Goal: Information Seeking & Learning: Learn about a topic

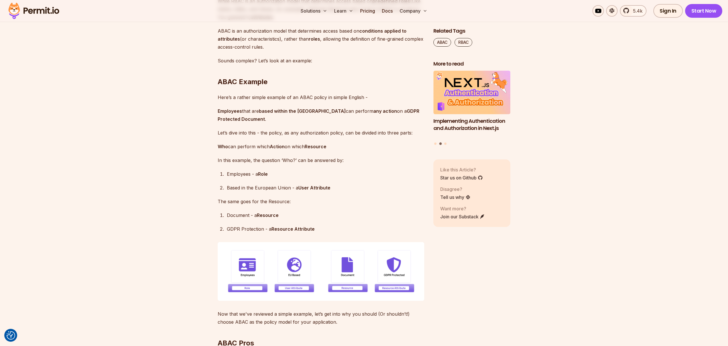
scroll to position [445, 0]
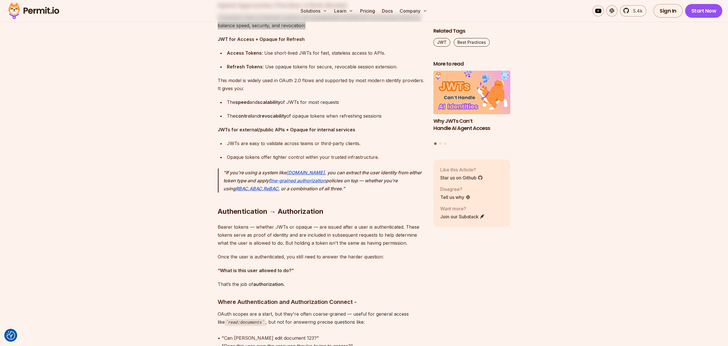
scroll to position [3902, 0]
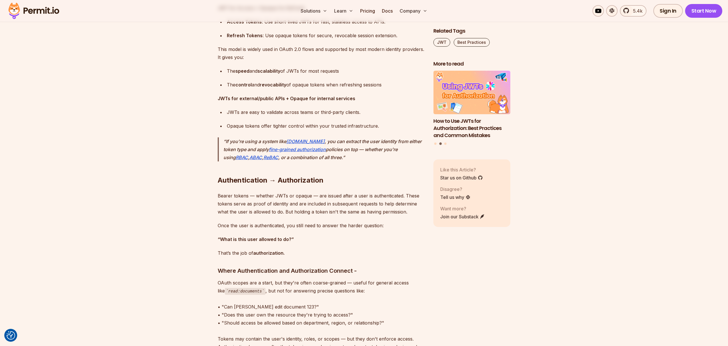
click at [275, 210] on p "Bearer tokens — whether JWTs or opaque — are issued after a user is authenticat…" at bounding box center [321, 204] width 207 height 24
click at [249, 226] on p "Once the user is authenticated, you still need to answer the harder question:" at bounding box center [321, 225] width 207 height 8
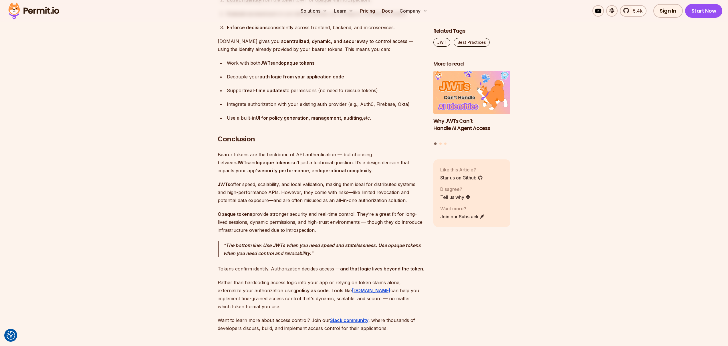
scroll to position [4606, 0]
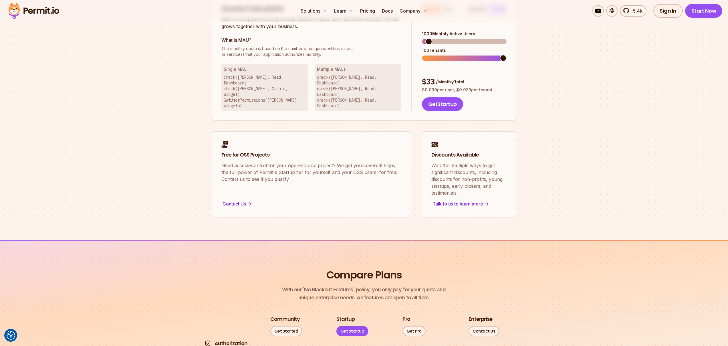
scroll to position [278, 0]
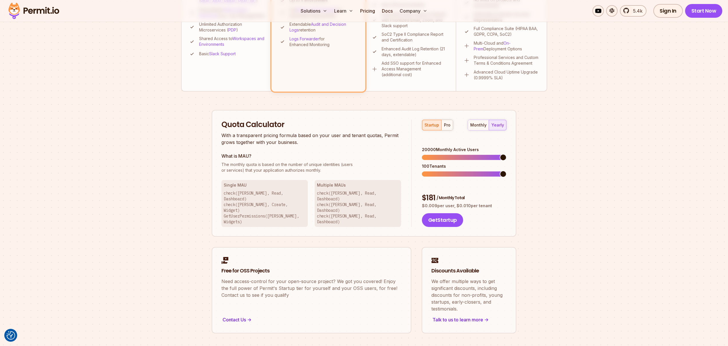
click at [507, 154] on span at bounding box center [503, 157] width 7 height 7
click at [446, 154] on span at bounding box center [447, 157] width 7 height 7
